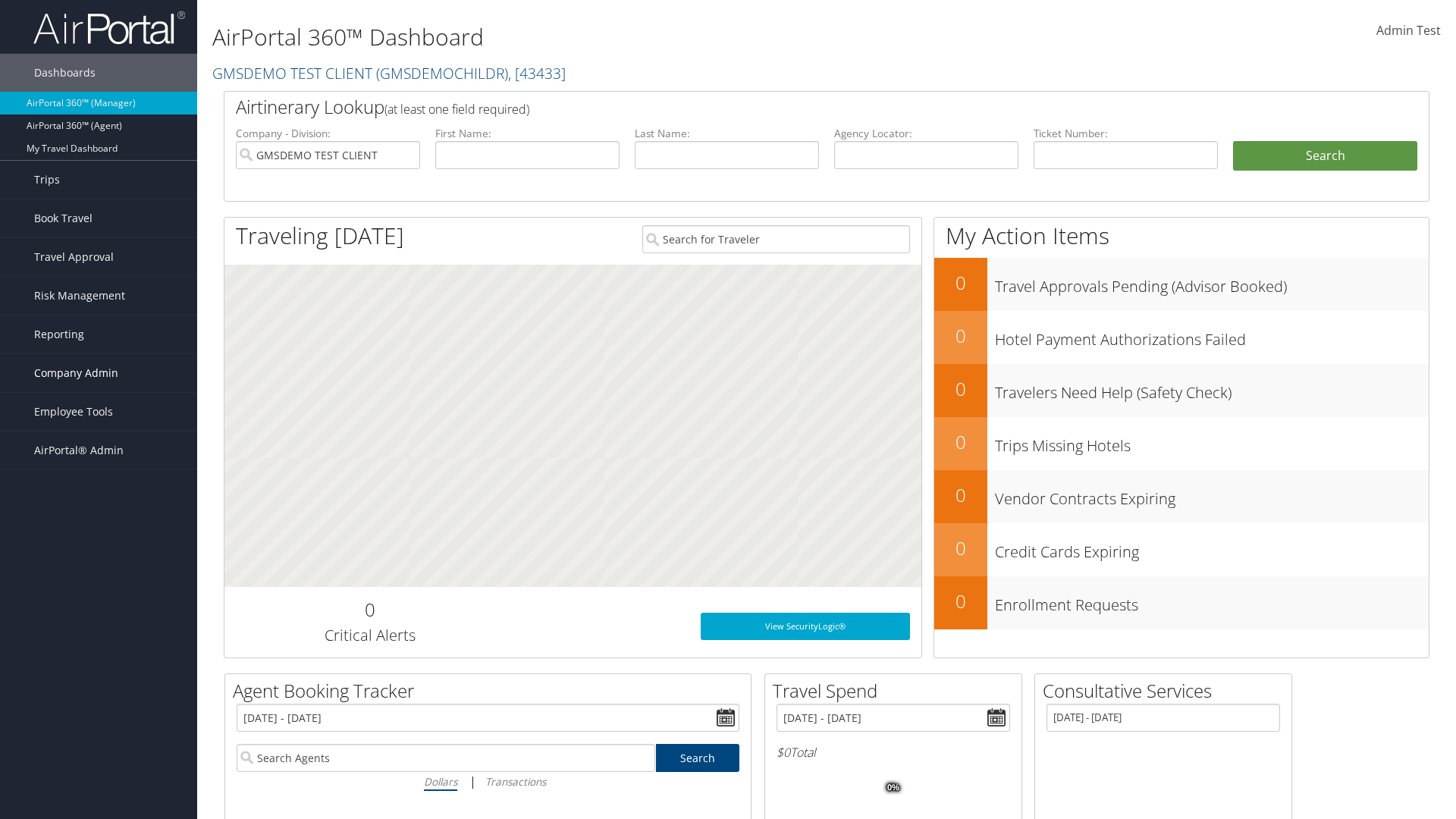
click at [99, 373] on span "Company Admin" at bounding box center [76, 373] width 84 height 38
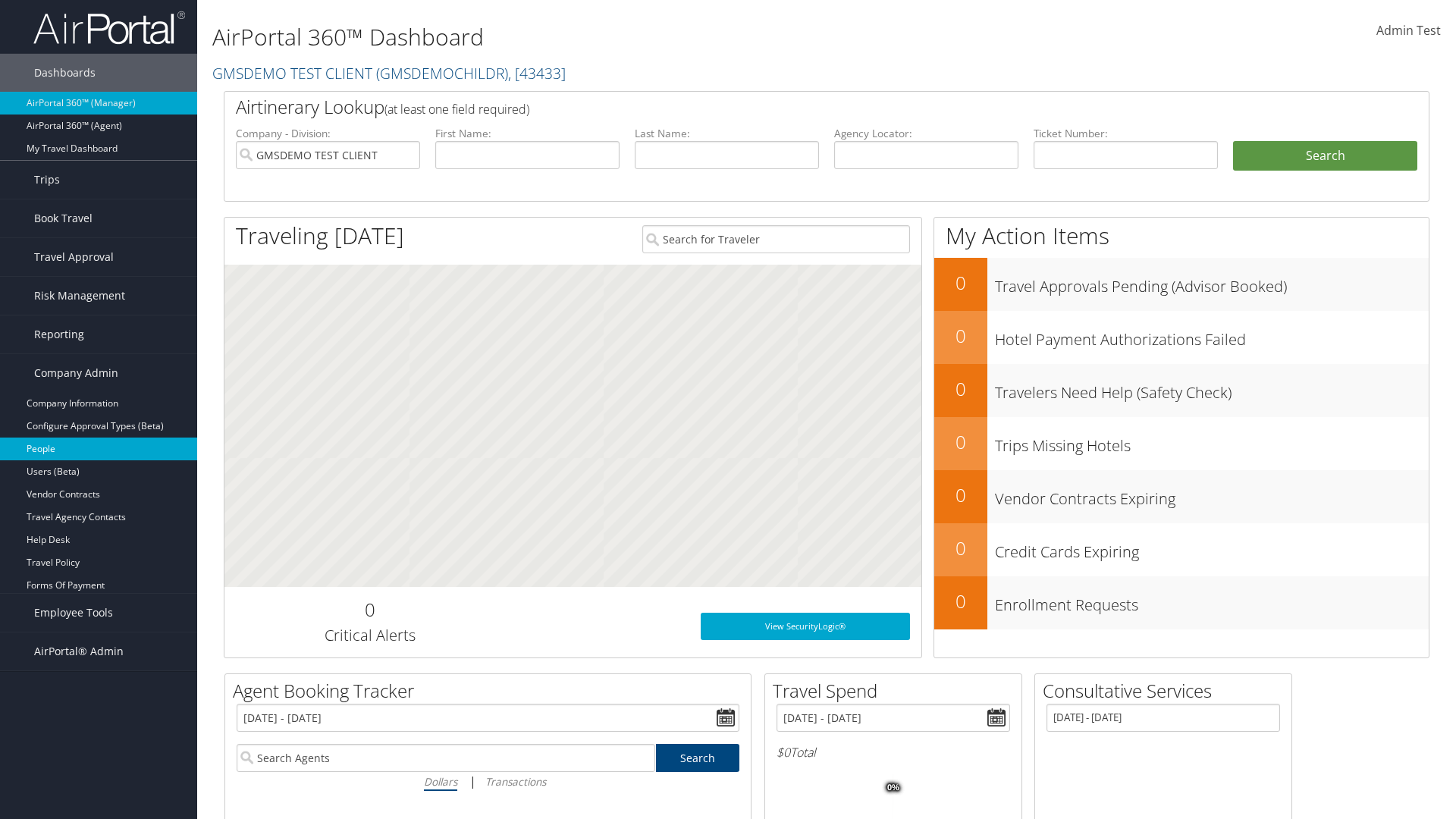
click at [99, 449] on link "People" at bounding box center [99, 449] width 197 height 23
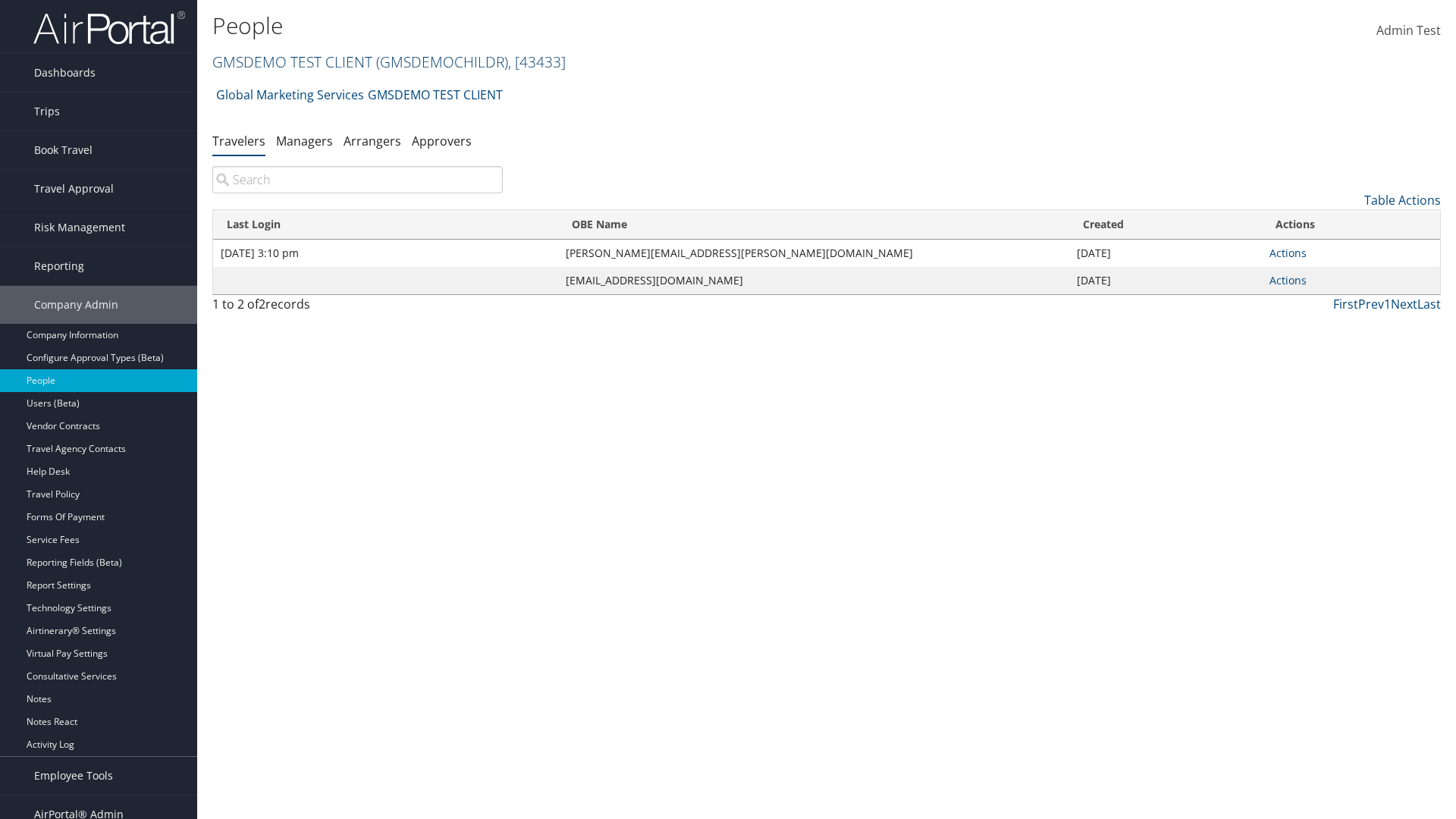
click at [291, 62] on link "GMSDEMO TEST CLIENT ( GMSDEMOCHILDR ) , [ 43433 ]" at bounding box center [389, 62] width 353 height 21
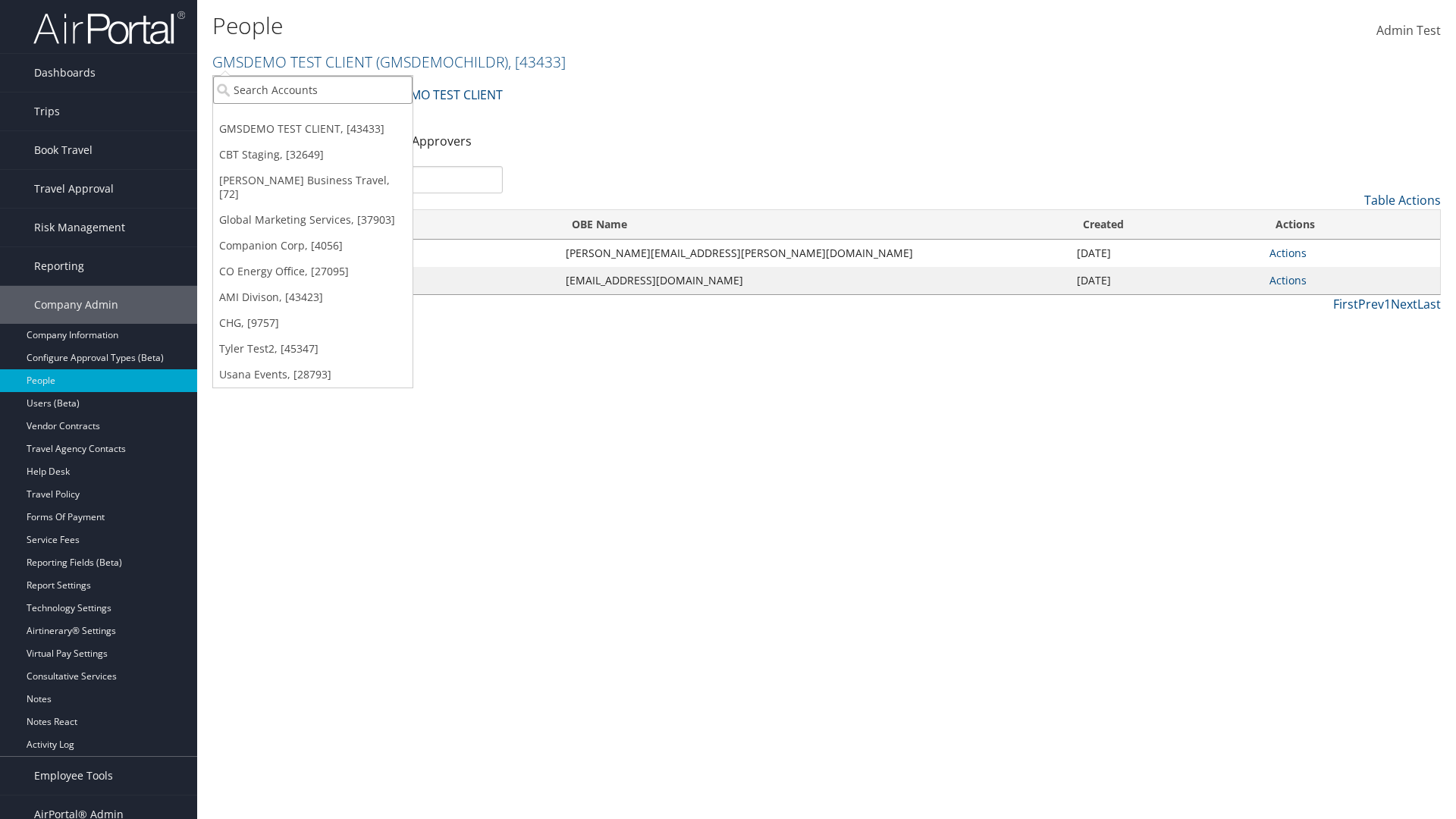
click at [312, 89] on input "search" at bounding box center [313, 90] width 199 height 28
type input "Global Marketing Services"
click at [327, 118] on div "Global Marketing Services (301946), [37903]" at bounding box center [327, 118] width 244 height 13
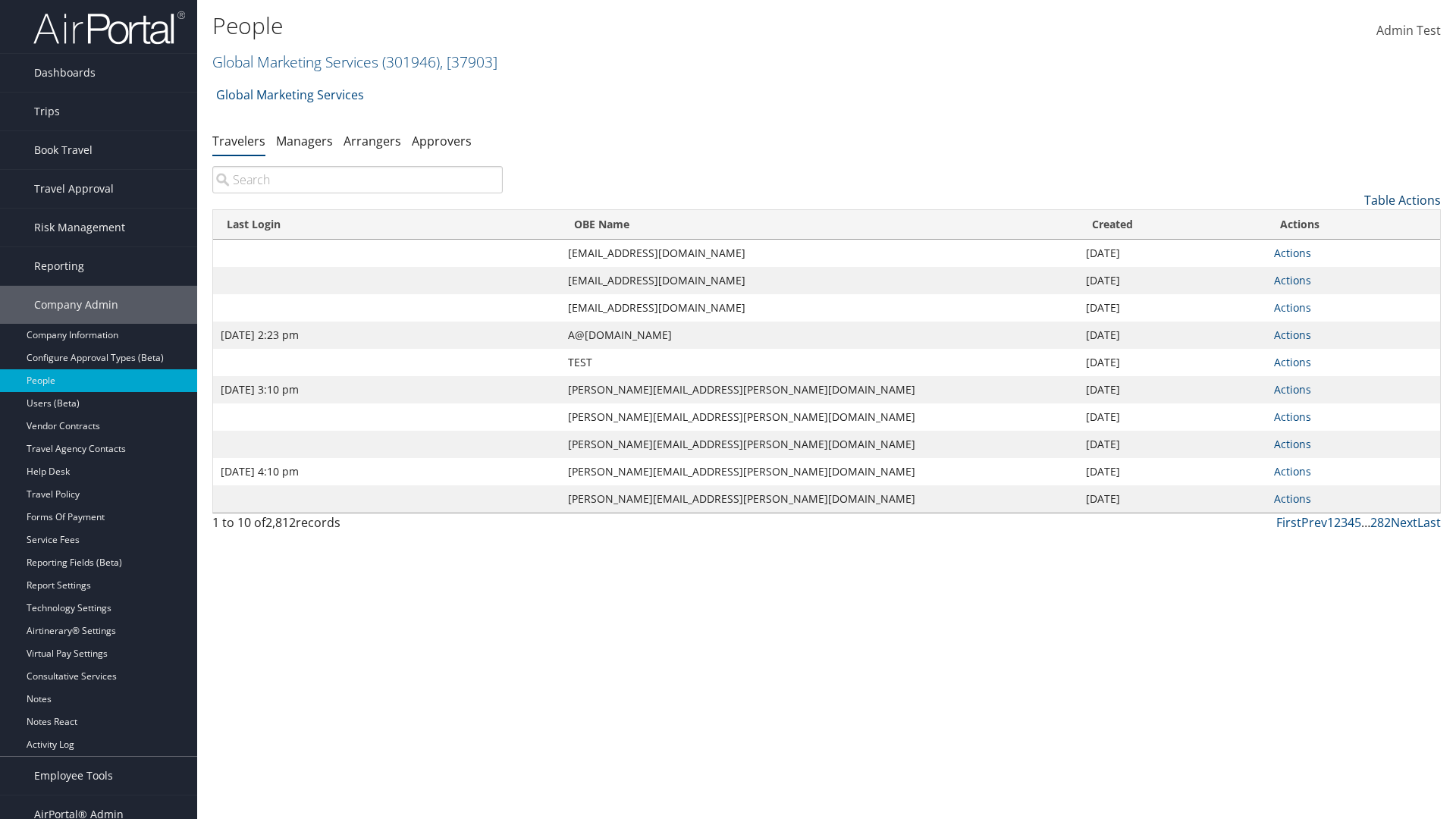
click at [1402, 200] on link "Table Actions" at bounding box center [1402, 200] width 77 height 17
click at [1340, 275] on link "Column Visibility" at bounding box center [1340, 274] width 199 height 26
